Goal: Task Accomplishment & Management: Manage account settings

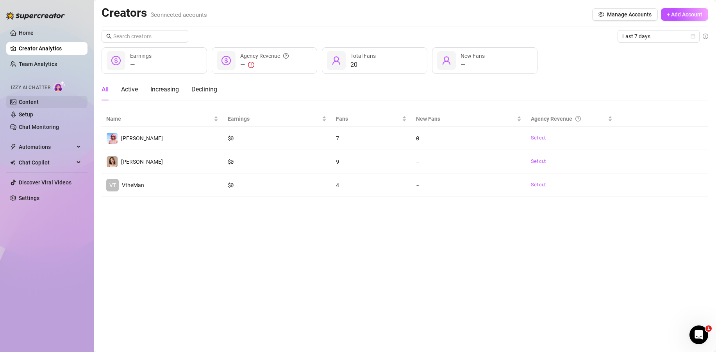
click at [30, 99] on link "Content" at bounding box center [29, 102] width 20 height 6
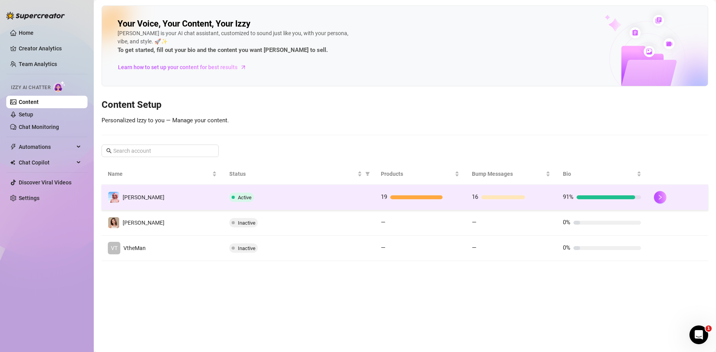
click at [192, 200] on td "[PERSON_NAME]" at bounding box center [163, 197] width 122 height 25
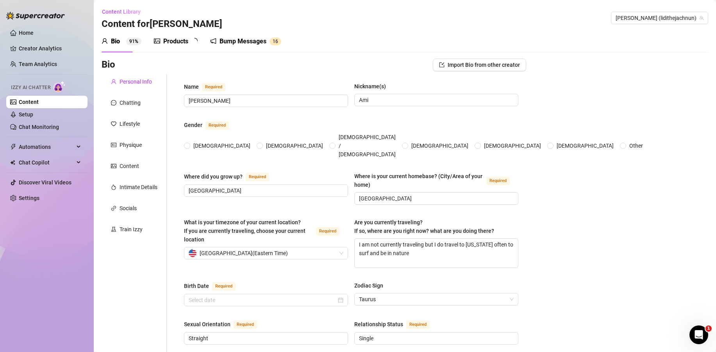
radio input "true"
type input "[DATE]"
click at [172, 41] on div "Products" at bounding box center [175, 41] width 25 height 9
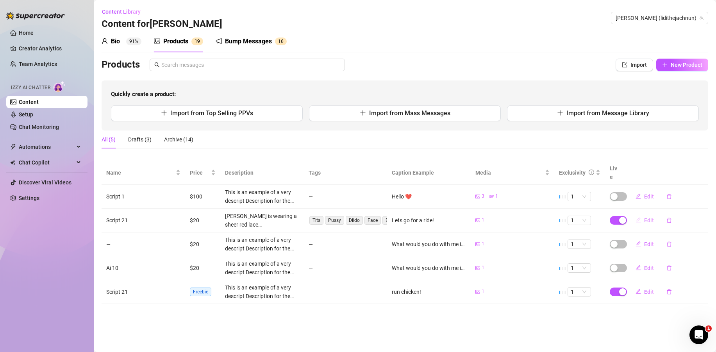
click at [647, 217] on span "Edit" at bounding box center [649, 220] width 10 height 6
type textarea "Lets go for a ride!"
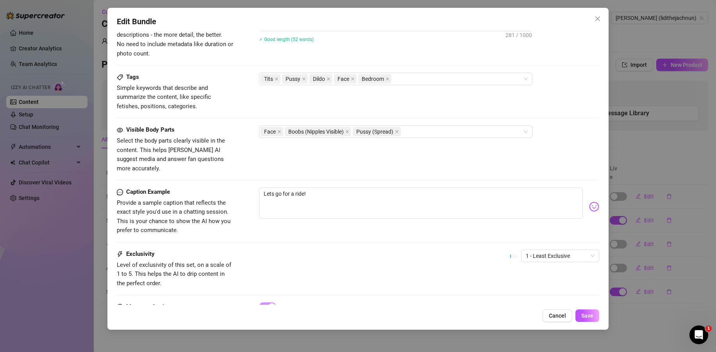
scroll to position [383, 0]
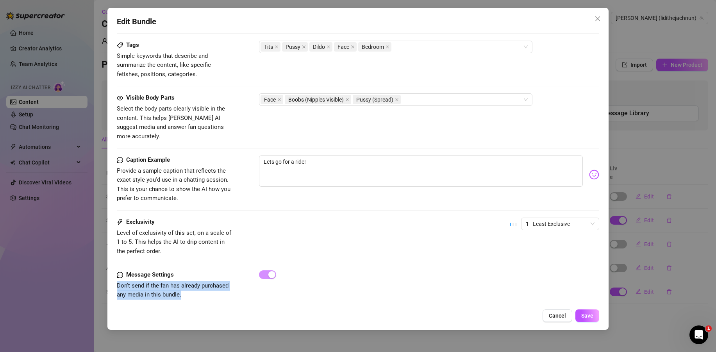
drag, startPoint x: 193, startPoint y: 284, endPoint x: 115, endPoint y: 279, distance: 78.3
click at [115, 279] on div "Edit Bundle Account [PERSON_NAME] (@lidithejachnun) Name Name is for your inter…" at bounding box center [357, 169] width 501 height 322
click at [602, 18] on span "Close" at bounding box center [598, 19] width 13 height 6
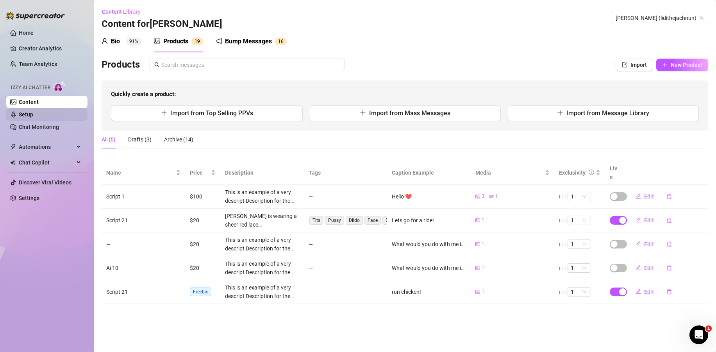
click at [24, 114] on link "Setup" at bounding box center [26, 114] width 14 height 6
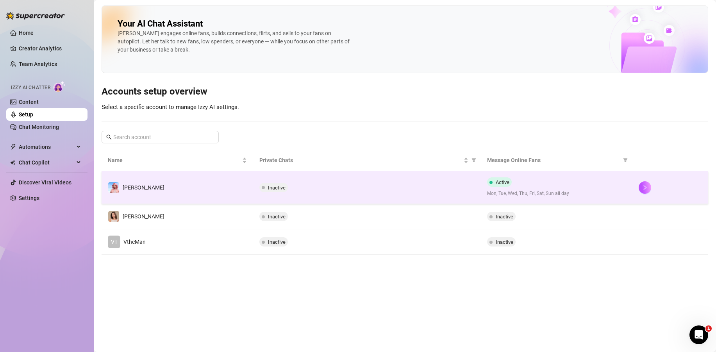
click at [427, 192] on td "Inactive" at bounding box center [366, 187] width 227 height 33
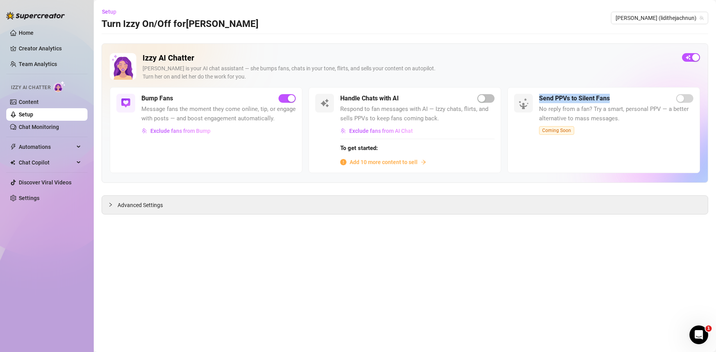
drag, startPoint x: 616, startPoint y: 98, endPoint x: 536, endPoint y: 97, distance: 79.7
click at [536, 97] on div "Send PPVs to Silent Fans No reply from a fan? Try a smart, personal PPV — a bet…" at bounding box center [604, 130] width 193 height 86
click at [373, 52] on div "Izzy AI Chatter [PERSON_NAME] is your AI chat assistant — she bumps fans, chats…" at bounding box center [405, 112] width 607 height 139
click at [34, 105] on link "Content" at bounding box center [29, 102] width 20 height 6
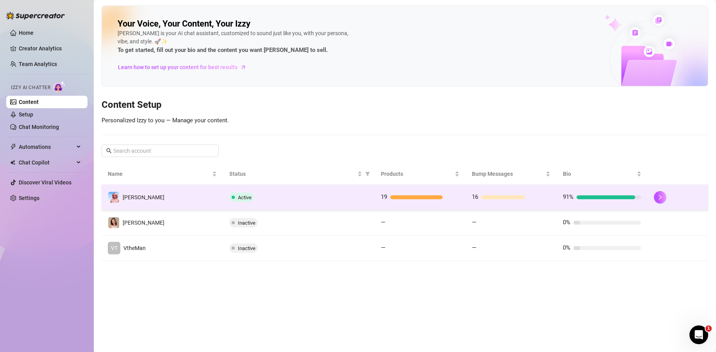
click at [529, 194] on div "16" at bounding box center [511, 197] width 78 height 9
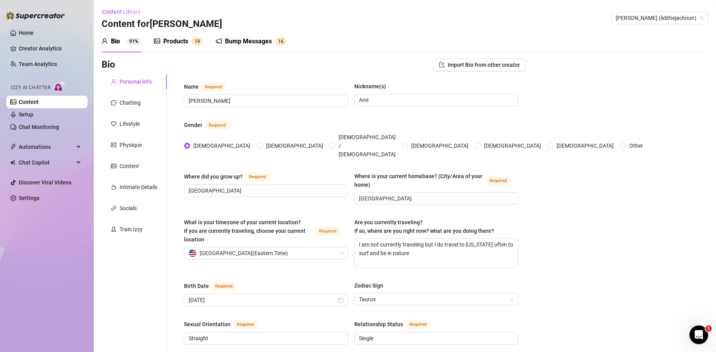
click at [245, 38] on div "Bump Messages" at bounding box center [248, 41] width 47 height 9
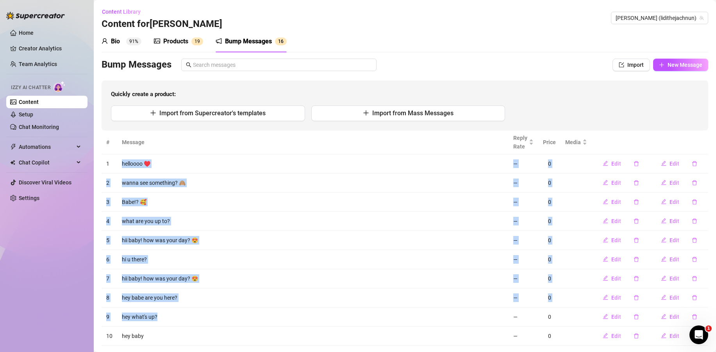
drag, startPoint x: 120, startPoint y: 163, endPoint x: 209, endPoint y: 323, distance: 183.7
click at [209, 323] on tbody "1 helloooo ♥️ — 0 Edit Edit 2 wanna see something? 🙈 — 0 Edit Edit 3 Babe!? 🥰 —…" at bounding box center [405, 249] width 607 height 191
click at [231, 303] on td "hey babe are you here?" at bounding box center [313, 297] width 392 height 19
drag, startPoint x: 550, startPoint y: 161, endPoint x: 561, endPoint y: 266, distance: 105.7
click at [550, 330] on tbody "1 helloooo ♥️ — 0 Edit Edit 2 wanna see something? 🙈 — 0 Edit Edit 3 Babe!? 🥰 —…" at bounding box center [405, 249] width 607 height 191
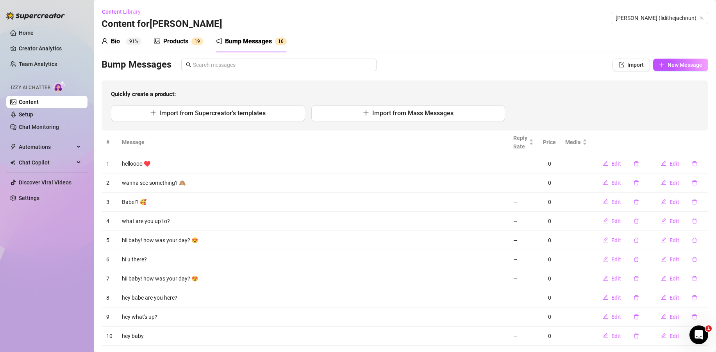
click at [537, 102] on div "Quickly create a product: Import from Supercreator's templates Import from Mass…" at bounding box center [405, 105] width 607 height 50
click at [177, 42] on div "Products" at bounding box center [175, 41] width 25 height 9
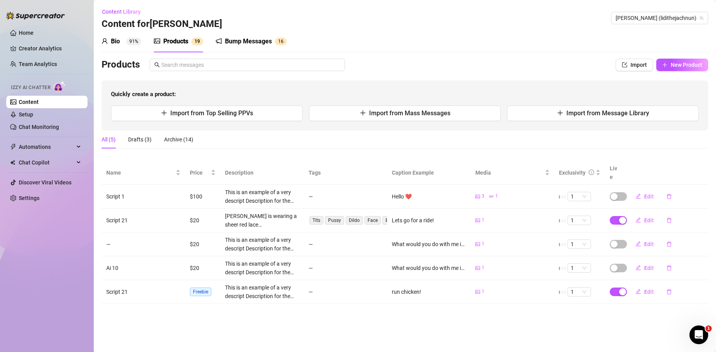
click at [240, 45] on div "Bump Messages" at bounding box center [248, 41] width 47 height 9
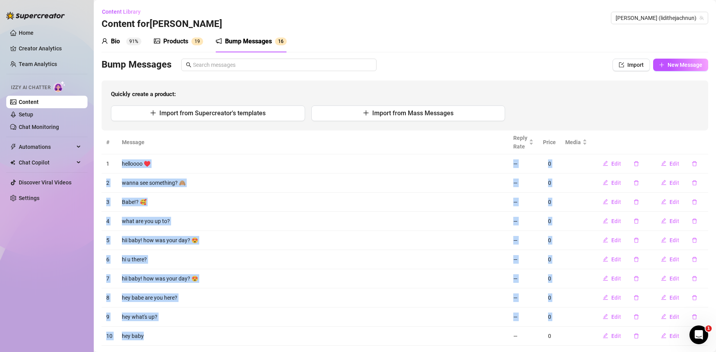
drag, startPoint x: 116, startPoint y: 161, endPoint x: 227, endPoint y: 337, distance: 207.2
click at [226, 338] on tbody "1 helloooo ♥️ — 0 Edit Edit 2 wanna see something? 🙈 — 0 Edit Edit 3 Babe!? 🥰 —…" at bounding box center [405, 249] width 607 height 191
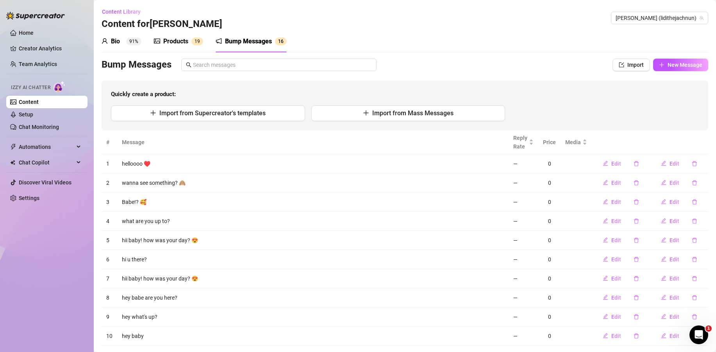
click at [234, 162] on td "helloooo ♥️" at bounding box center [313, 163] width 392 height 19
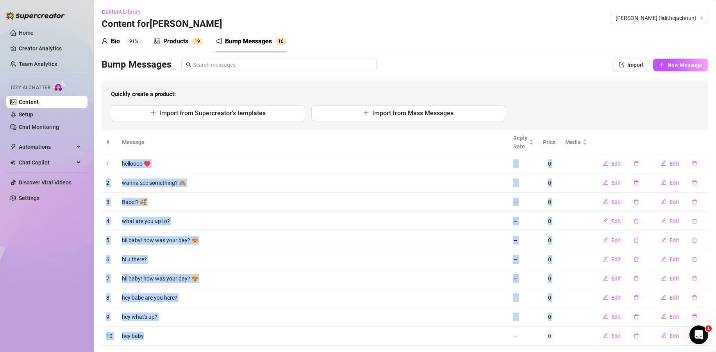
drag, startPoint x: 120, startPoint y: 163, endPoint x: 242, endPoint y: 314, distance: 193.6
click at [249, 336] on tbody "1 helloooo ♥️ — 0 Edit Edit 2 wanna see something? 🙈 — 0 Edit Edit 3 Babe!? 🥰 —…" at bounding box center [405, 249] width 607 height 191
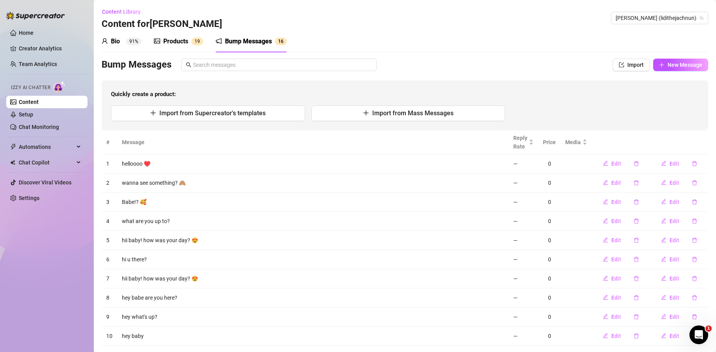
click at [218, 159] on td "helloooo ♥️" at bounding box center [313, 163] width 392 height 19
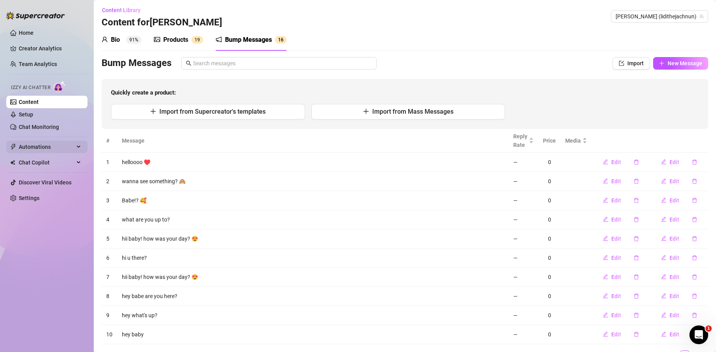
click at [51, 144] on span "Automations" at bounding box center [46, 147] width 55 height 13
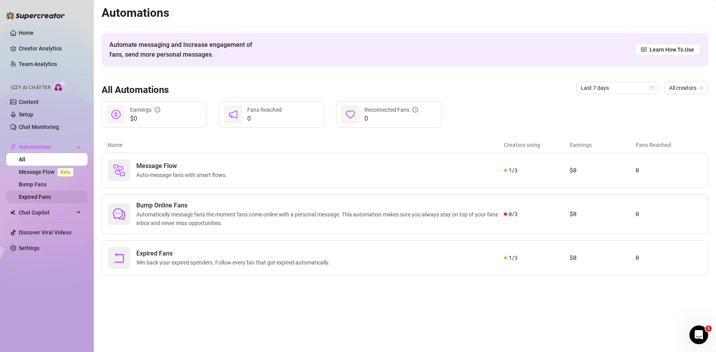
click at [51, 199] on link "Expired Fans" at bounding box center [35, 197] width 32 height 6
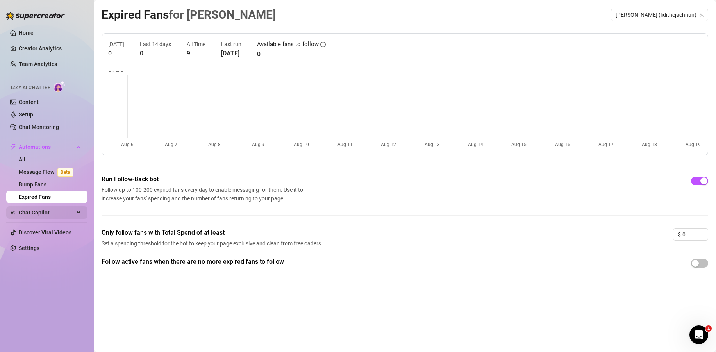
click at [36, 212] on span "Chat Copilot" at bounding box center [46, 212] width 55 height 13
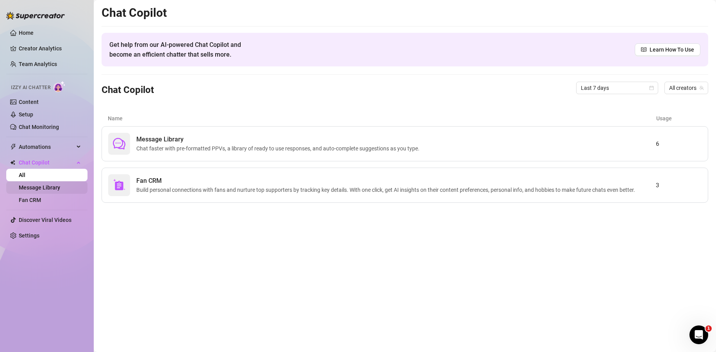
click at [60, 189] on link "Message Library" at bounding box center [39, 187] width 41 height 6
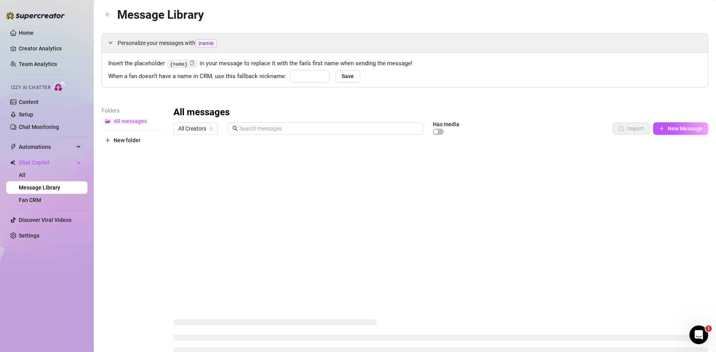
type input "hun"
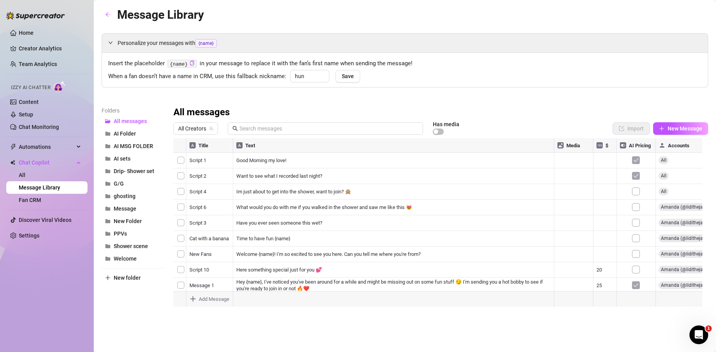
drag, startPoint x: 292, startPoint y: 161, endPoint x: 234, endPoint y: 160, distance: 57.8
click at [234, 160] on div at bounding box center [440, 225] width 535 height 174
click at [327, 103] on div "Personalize your messages with {name} Insert the placeholder {name} in your mes…" at bounding box center [405, 172] width 607 height 279
click at [41, 201] on link "Fan CRM" at bounding box center [30, 200] width 22 height 6
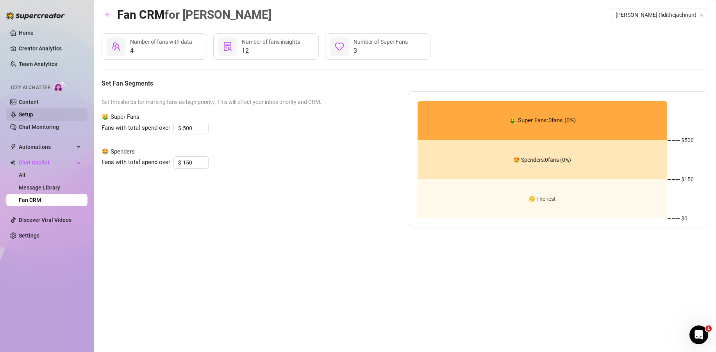
click at [33, 114] on link "Setup" at bounding box center [26, 114] width 14 height 6
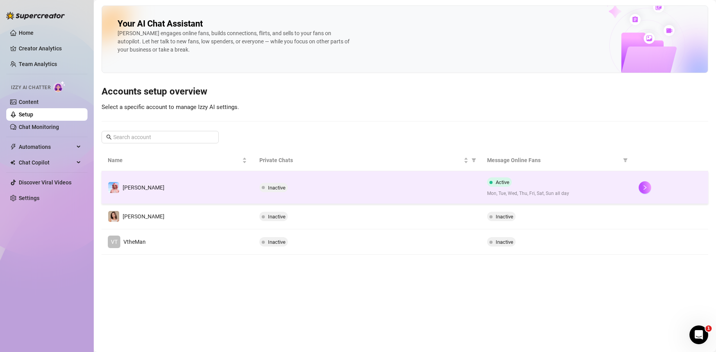
click at [420, 184] on div "Inactive" at bounding box center [366, 187] width 215 height 9
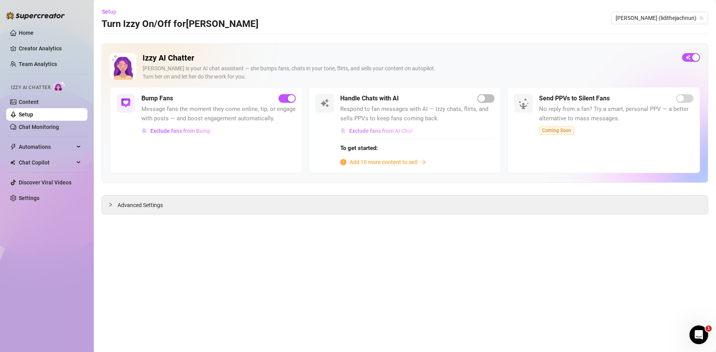
click at [377, 131] on span "Exclude fans from AI Chat" at bounding box center [381, 131] width 64 height 6
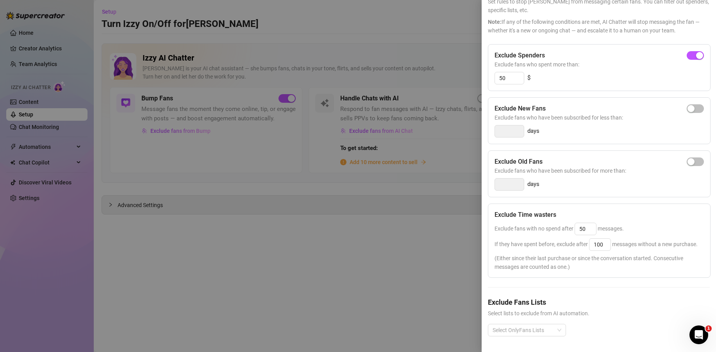
scroll to position [64, 0]
click at [537, 325] on div at bounding box center [523, 330] width 67 height 11
click at [301, 323] on div at bounding box center [358, 176] width 716 height 352
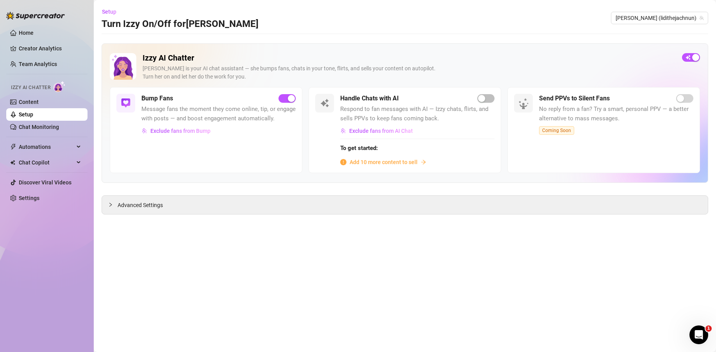
click at [700, 338] on icon "Open Intercom Messenger" at bounding box center [699, 335] width 13 height 13
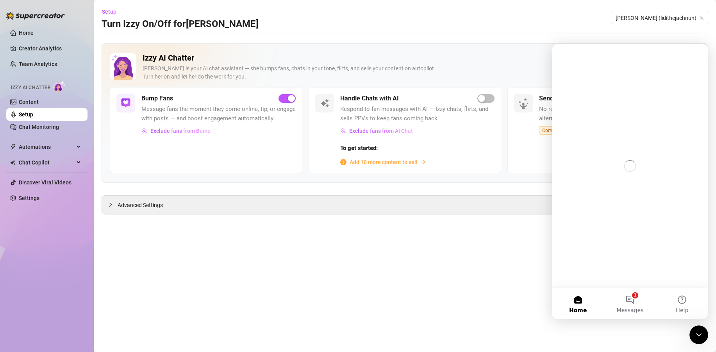
scroll to position [0, 0]
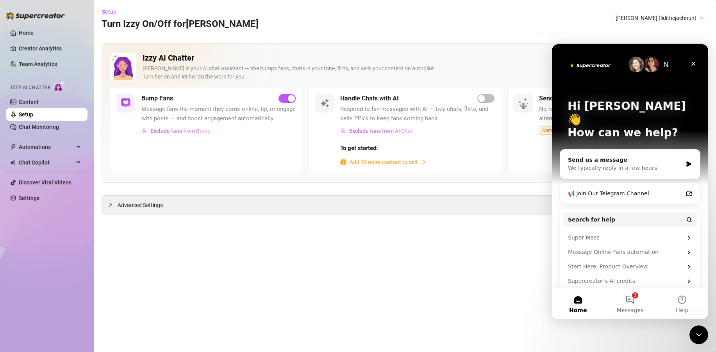
click at [676, 333] on main "Setup Turn Izzy On/Off for [PERSON_NAME] [PERSON_NAME] (lidithejachnun) Izzy AI…" at bounding box center [405, 176] width 622 height 352
click at [517, 287] on main "Setup Turn Izzy On/Off for [PERSON_NAME] [PERSON_NAME] (lidithejachnun) Izzy AI…" at bounding box center [405, 176] width 622 height 352
click at [696, 333] on icon "Close Intercom Messenger" at bounding box center [698, 334] width 9 height 9
